Goal: Task Accomplishment & Management: Manage account settings

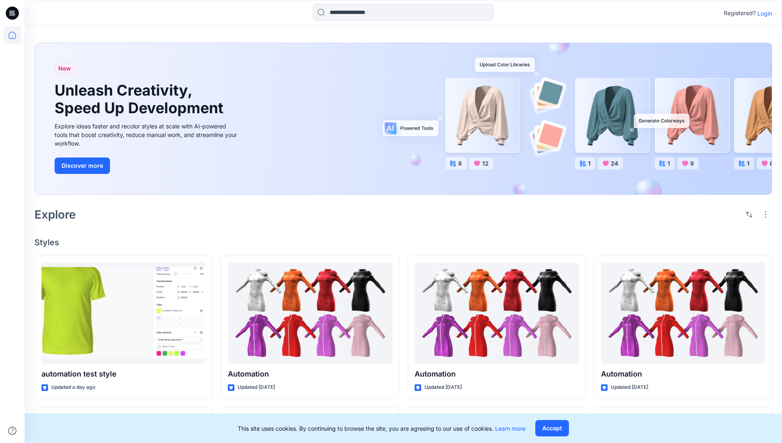
click at [762, 13] on p "Login" at bounding box center [764, 13] width 15 height 9
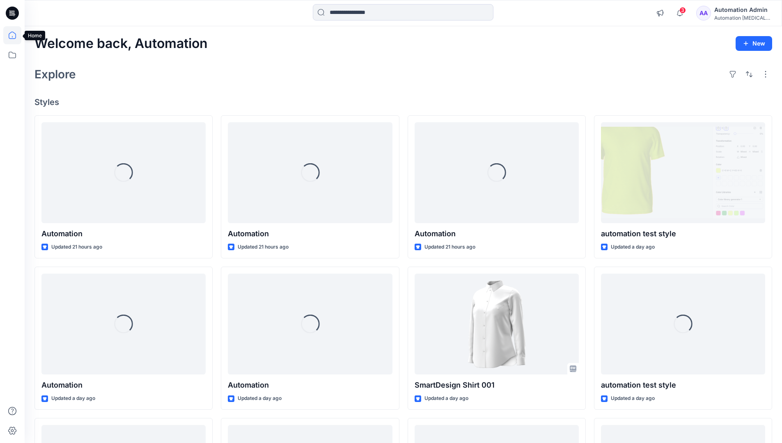
click at [16, 35] on icon at bounding box center [12, 35] width 7 height 7
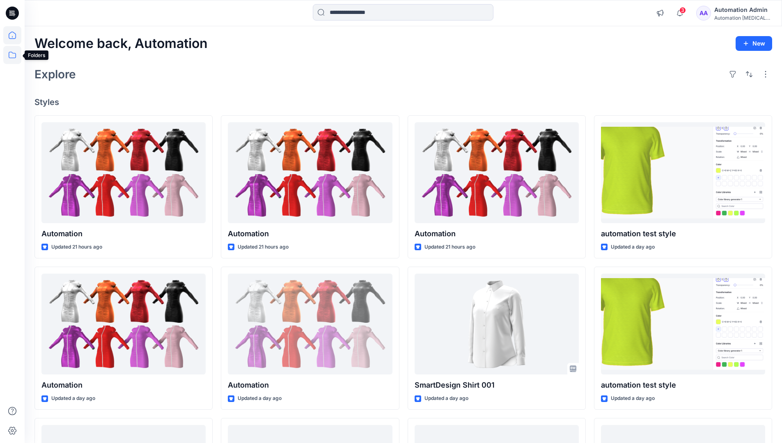
click at [15, 54] on icon at bounding box center [12, 55] width 18 height 18
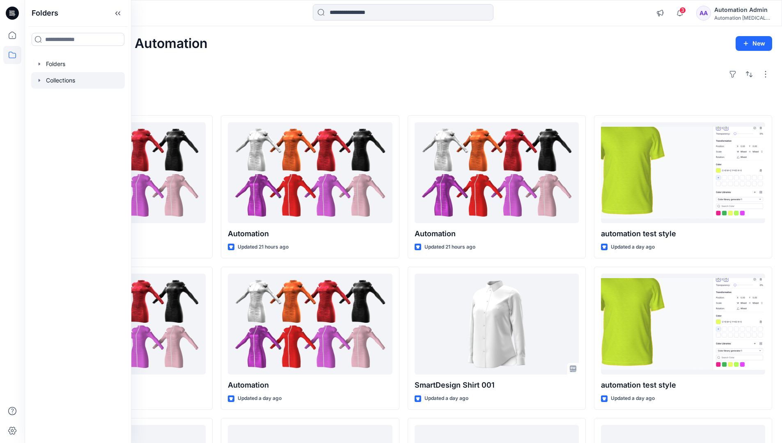
click at [64, 79] on div at bounding box center [78, 80] width 94 height 16
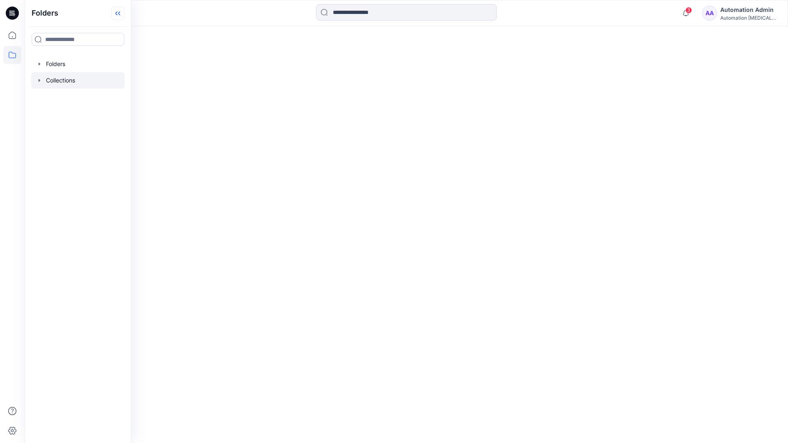
click at [119, 15] on icon at bounding box center [117, 14] width 13 height 14
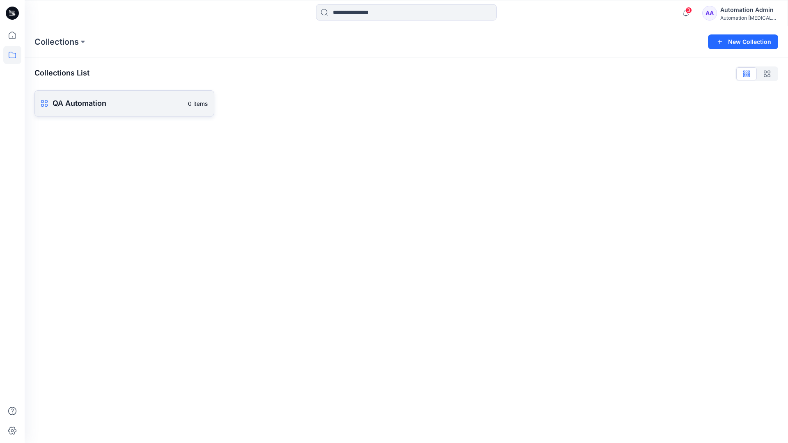
click at [117, 102] on p "QA Automation" at bounding box center [118, 103] width 130 height 11
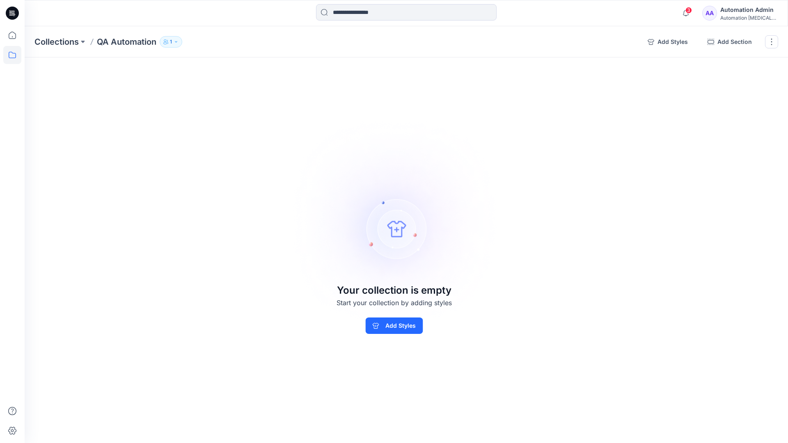
click at [747, 13] on div "Automation Admin" at bounding box center [748, 10] width 57 height 10
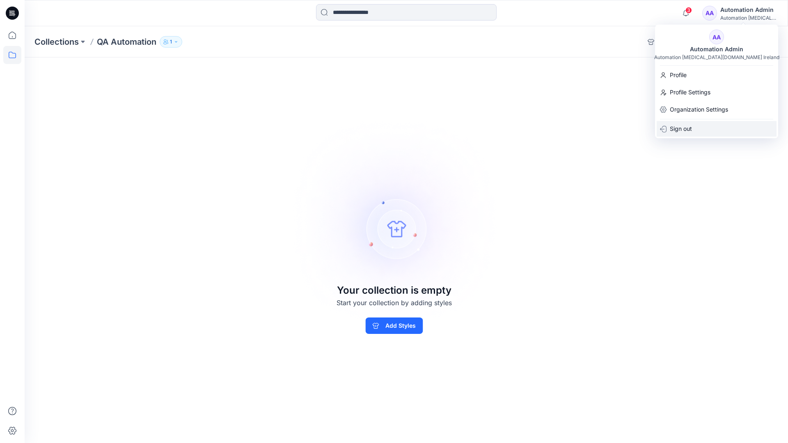
click at [676, 129] on p "Sign out" at bounding box center [681, 129] width 22 height 16
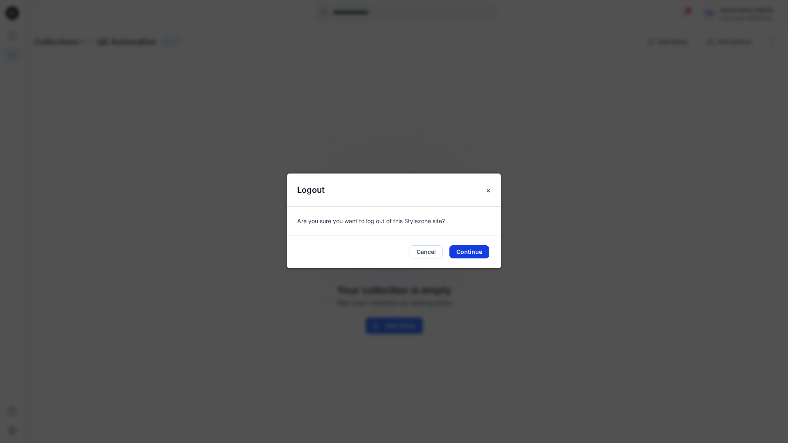
click at [455, 253] on button "Continue" at bounding box center [469, 251] width 40 height 13
